Goal: Task Accomplishment & Management: Manage account settings

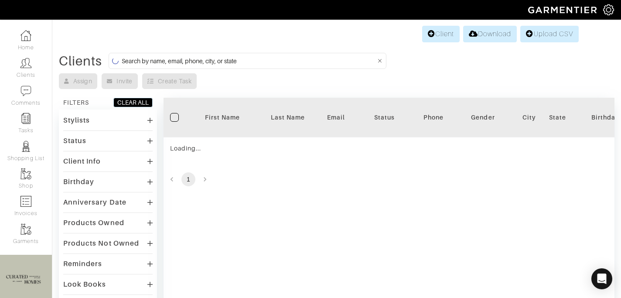
click at [211, 66] on input at bounding box center [249, 60] width 254 height 11
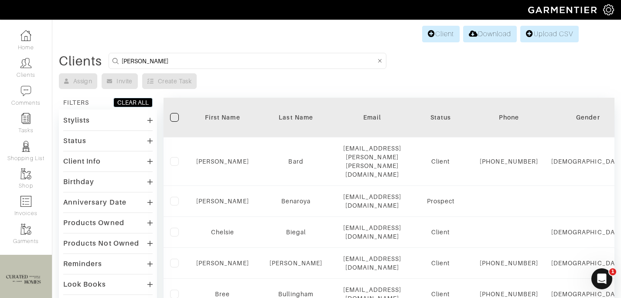
type input "[PERSON_NAME]"
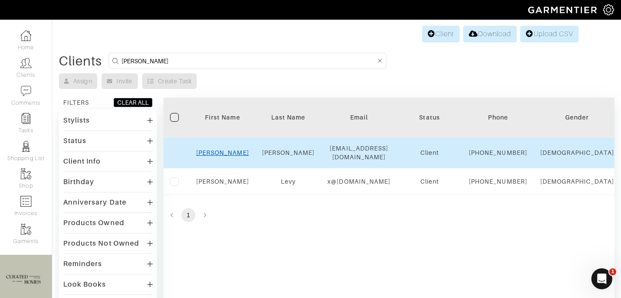
click at [224, 156] on link "[PERSON_NAME]" at bounding box center [222, 152] width 53 height 7
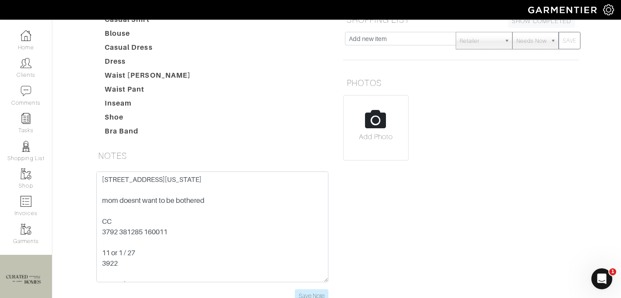
scroll to position [232, 0]
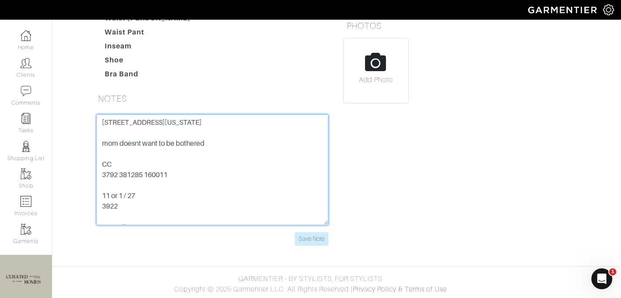
click at [172, 127] on textarea "155 E 76th St #2h, New York, NY 10021, USA mom doesnt want to be bothered CC 37…" at bounding box center [212, 169] width 232 height 111
click at [169, 123] on textarea "155 E 76th St #2h, New York, NY 10021, USA mom doesnt want to be bothered CC 37…" at bounding box center [212, 169] width 232 height 111
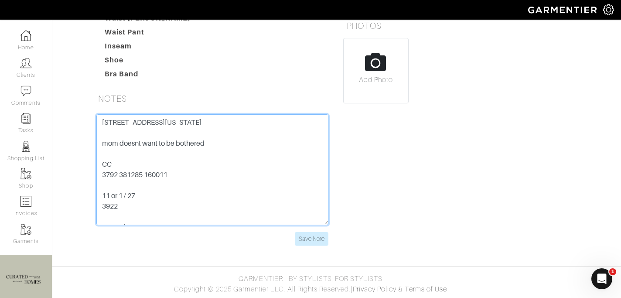
click at [169, 123] on textarea "155 E 76th St #2h, New York, NY 10021, USA mom doesnt want to be bothered CC 37…" at bounding box center [212, 169] width 232 height 111
